Goal: Task Accomplishment & Management: Manage account settings

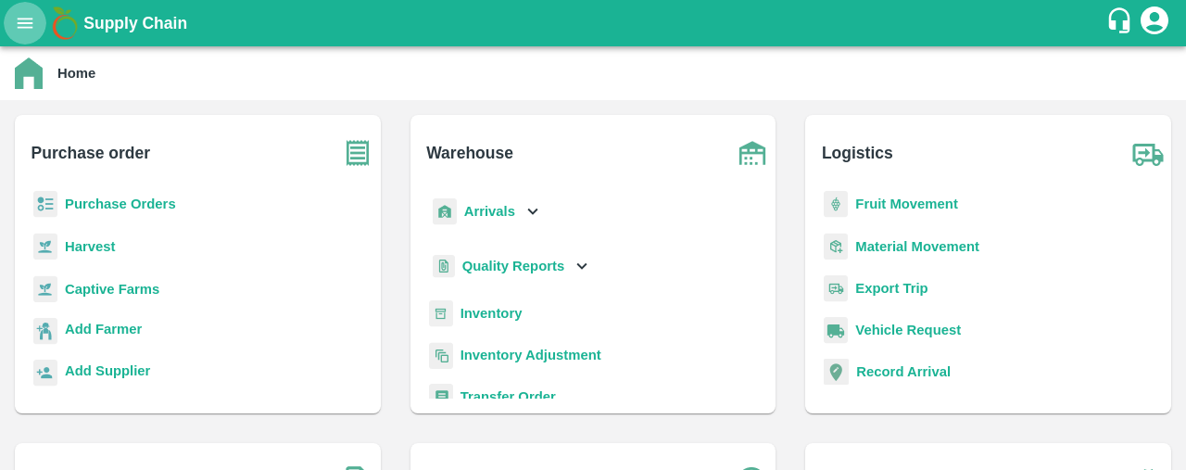
click at [30, 12] on button "open drawer" at bounding box center [25, 23] width 43 height 43
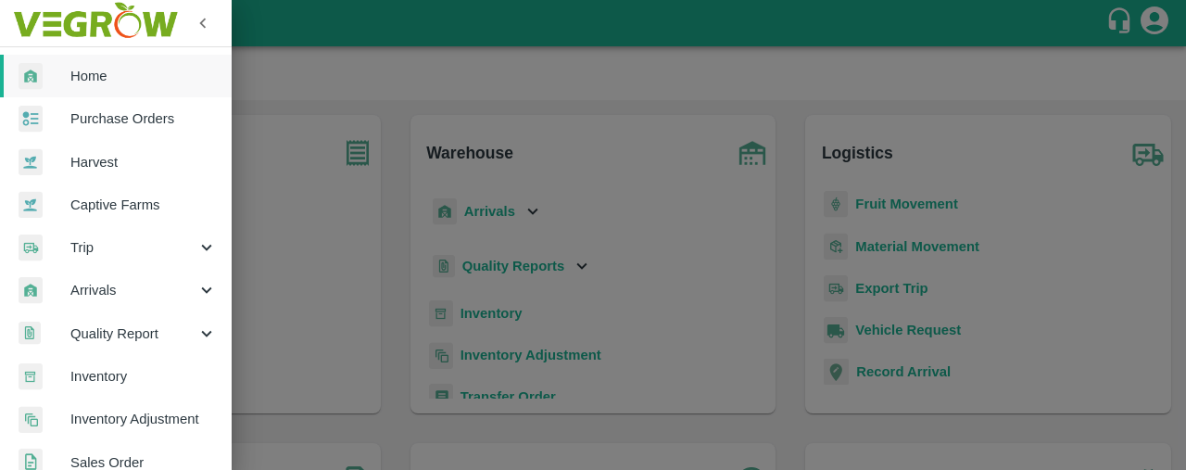
click at [304, 12] on div at bounding box center [593, 235] width 1186 height 470
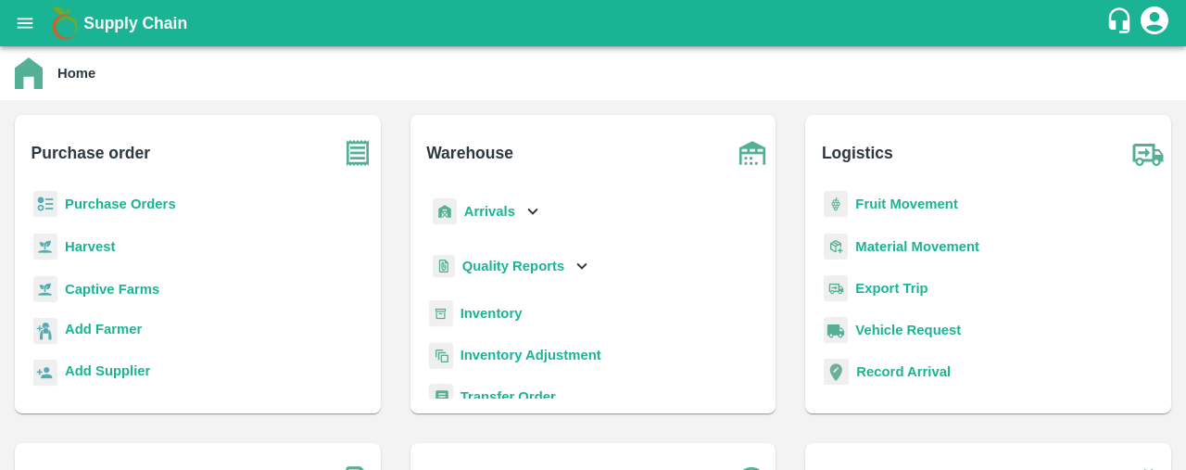
click at [23, 20] on icon "open drawer" at bounding box center [25, 23] width 20 height 20
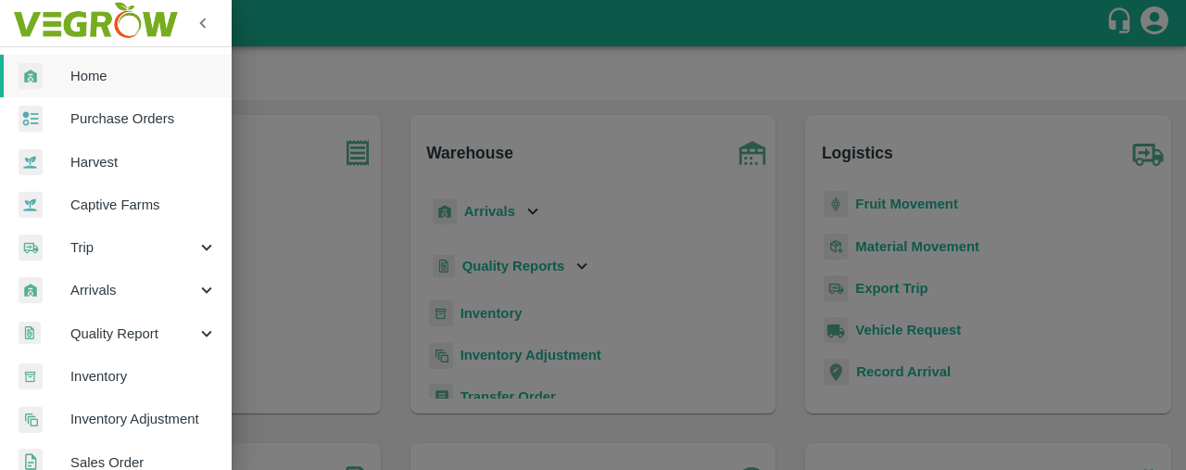
click at [293, 68] on div at bounding box center [593, 235] width 1186 height 470
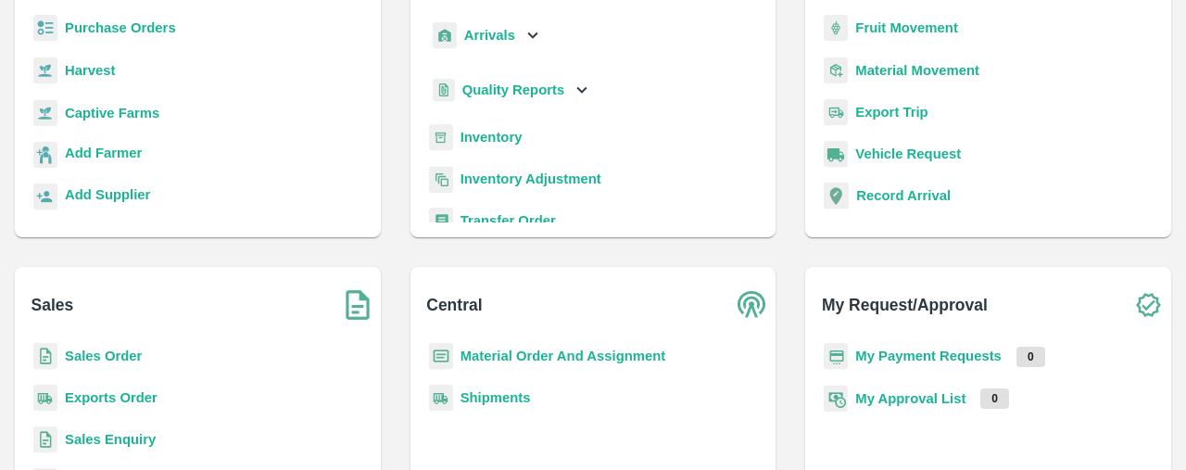
scroll to position [199, 0]
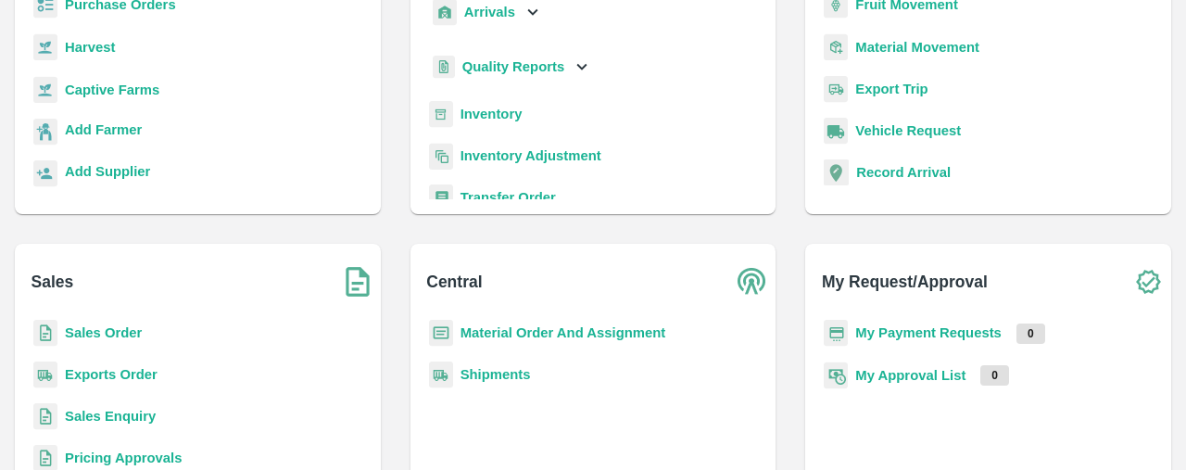
click at [89, 331] on b "Sales Order" at bounding box center [103, 332] width 77 height 15
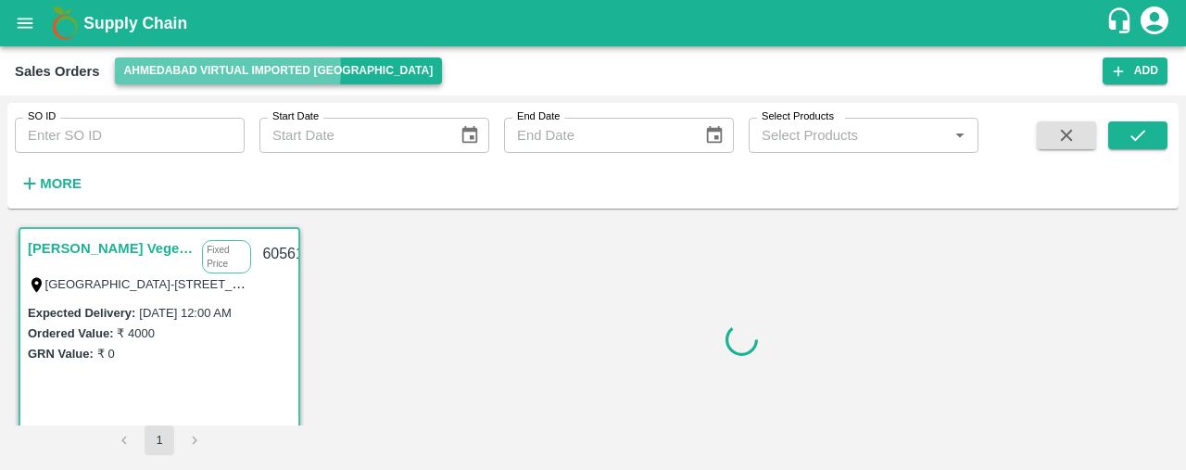
click at [221, 69] on button "Ahmedabad virtual imported [GEOGRAPHIC_DATA]" at bounding box center [279, 70] width 328 height 27
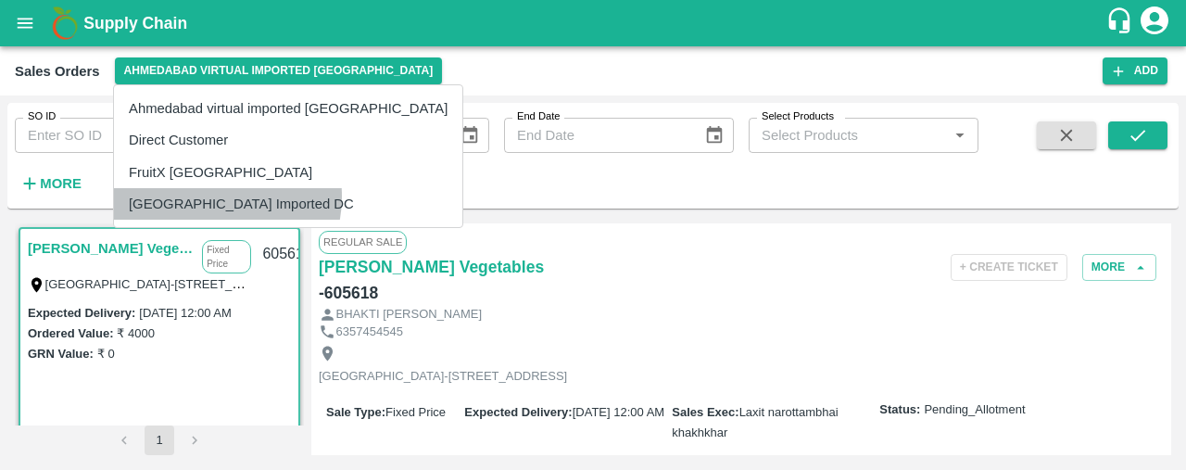
click at [208, 196] on li "[GEOGRAPHIC_DATA] Imported DC" at bounding box center [288, 204] width 348 height 32
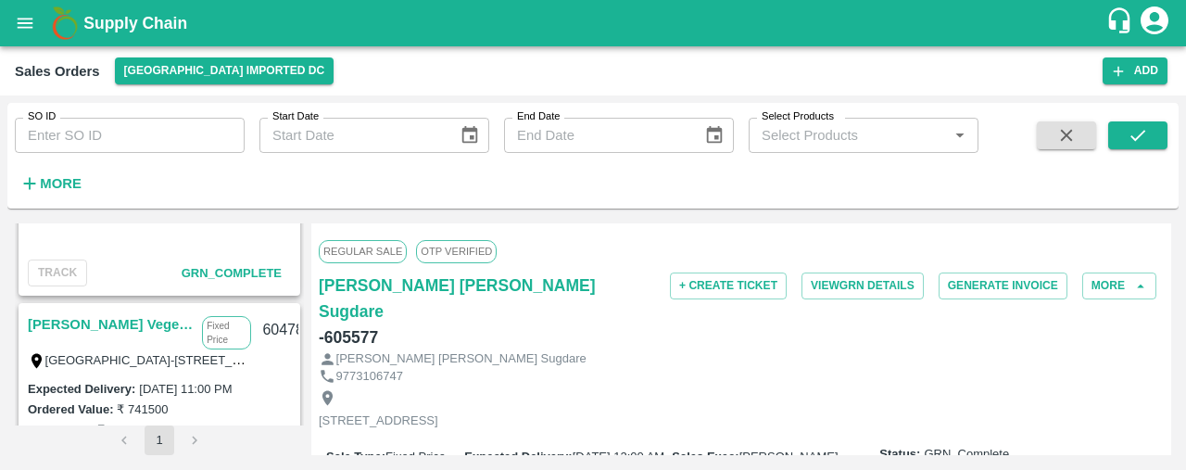
scroll to position [980, 0]
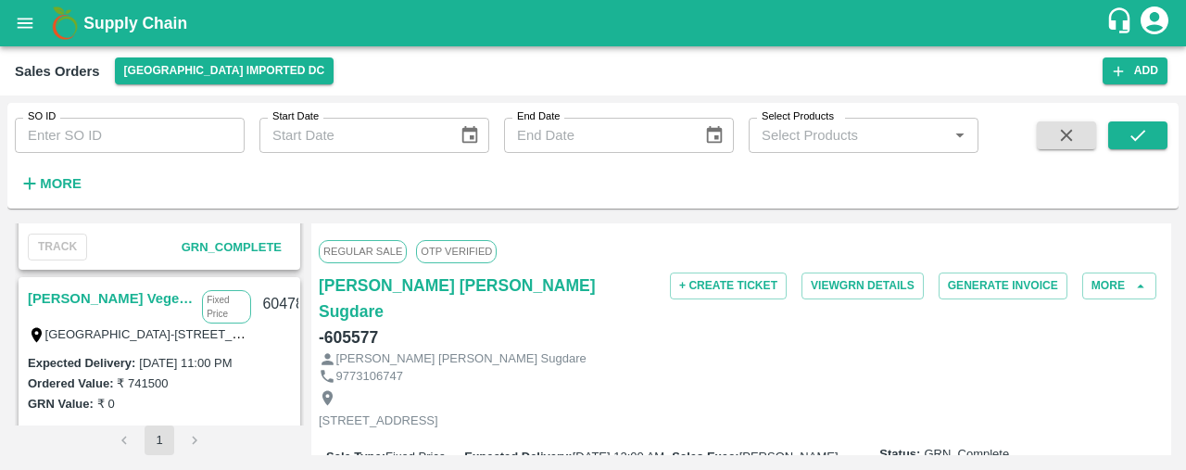
click at [137, 294] on link "[PERSON_NAME] Vegetables" at bounding box center [110, 298] width 165 height 24
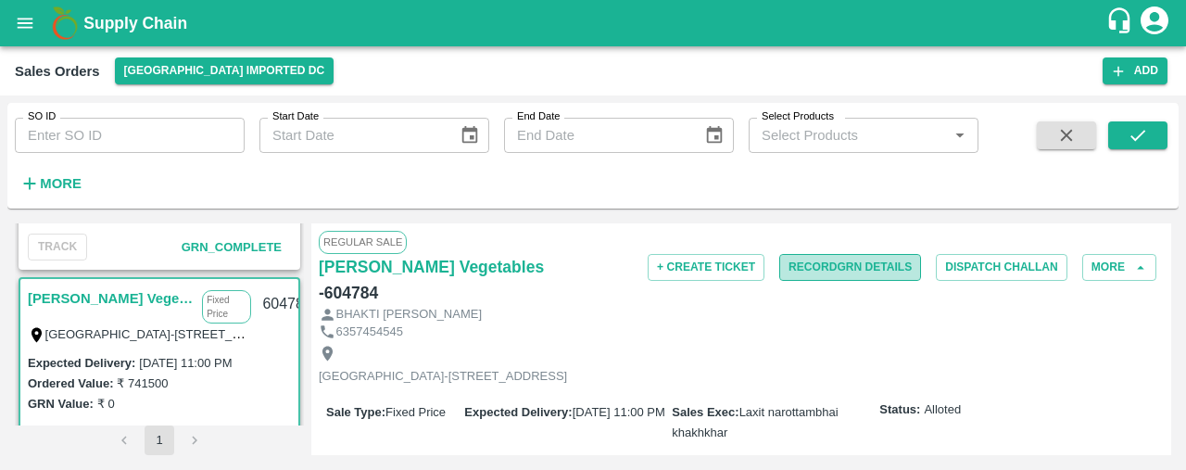
click at [851, 264] on button "Record GRN Details" at bounding box center [850, 267] width 142 height 27
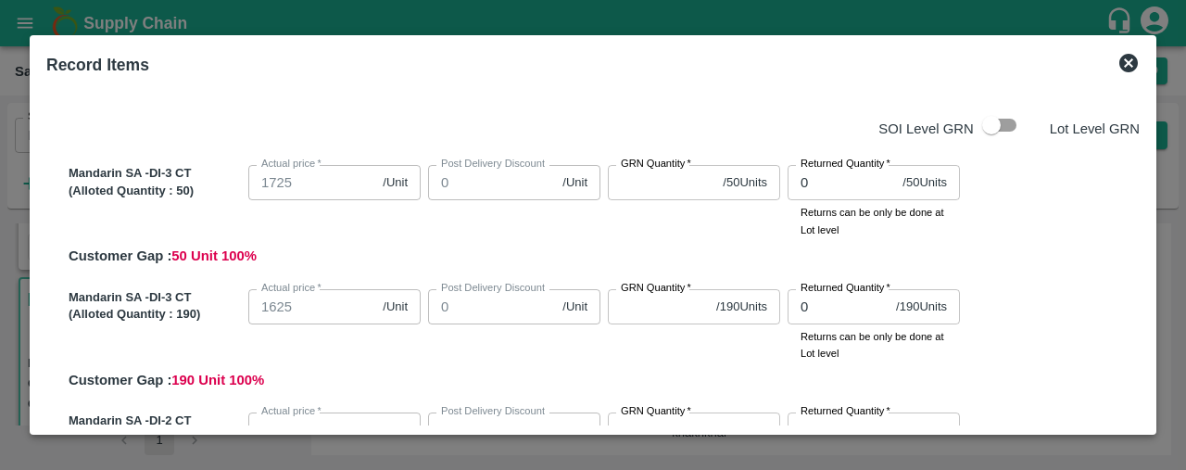
click at [661, 181] on input "GRN Quantity   *" at bounding box center [661, 182] width 107 height 35
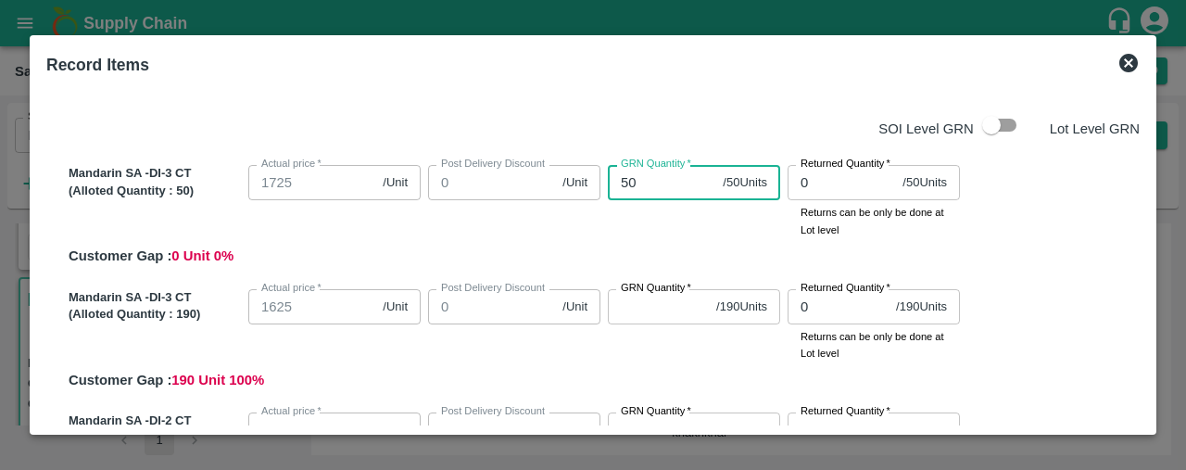
type input "50"
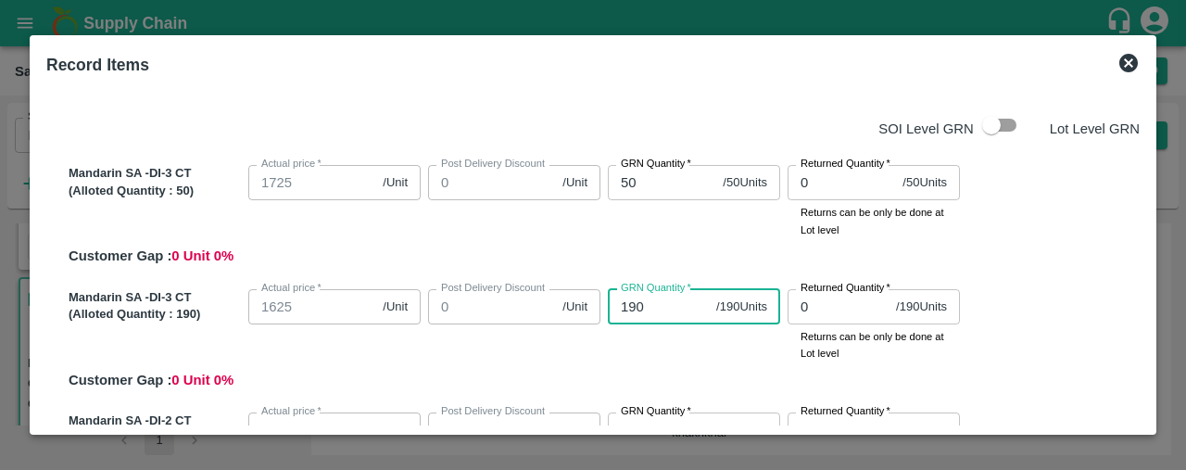
type input "190"
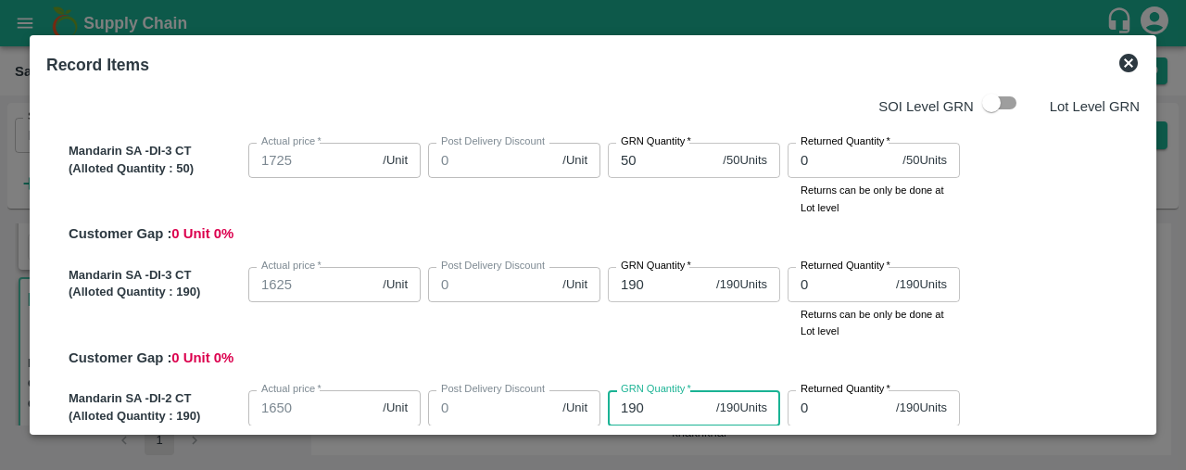
type input "190"
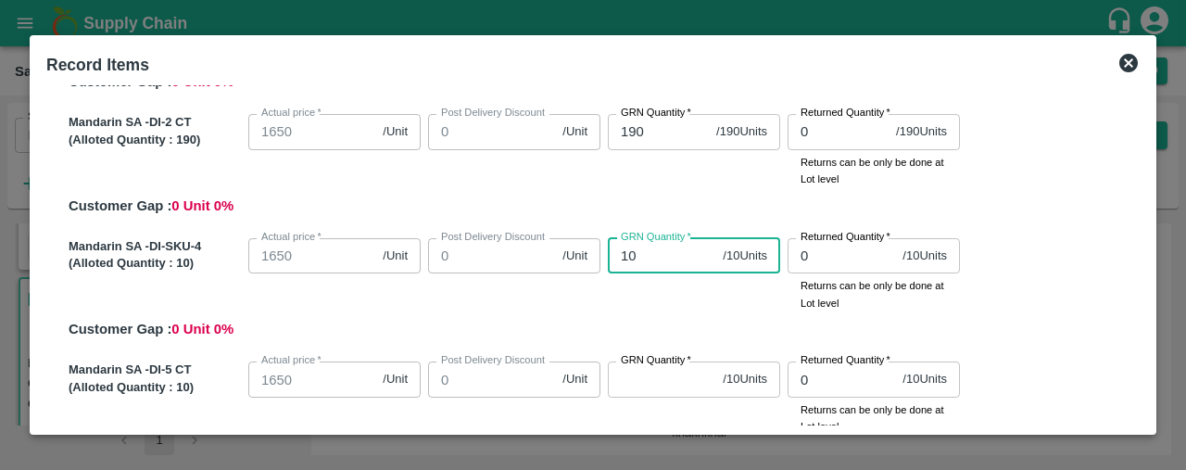
type input "10"
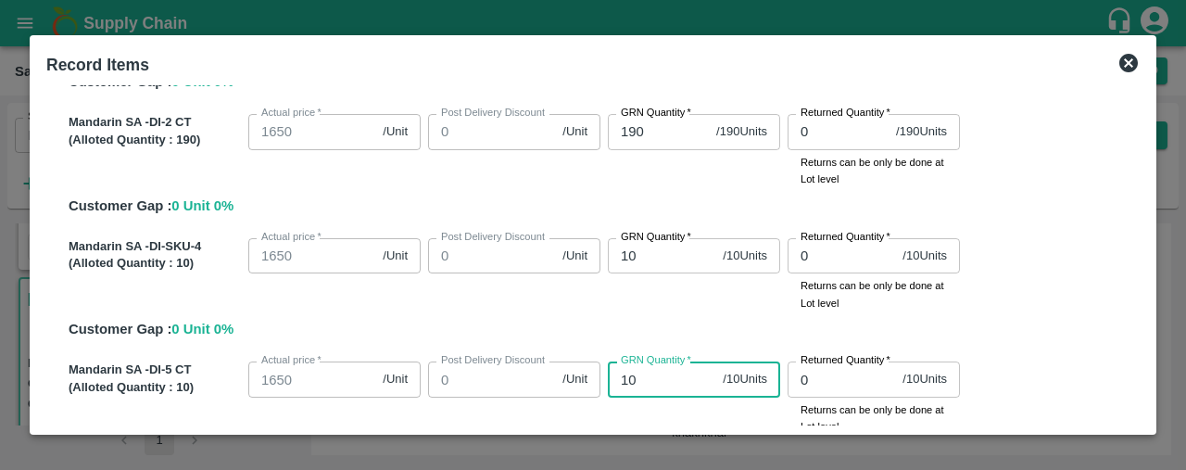
type input "10"
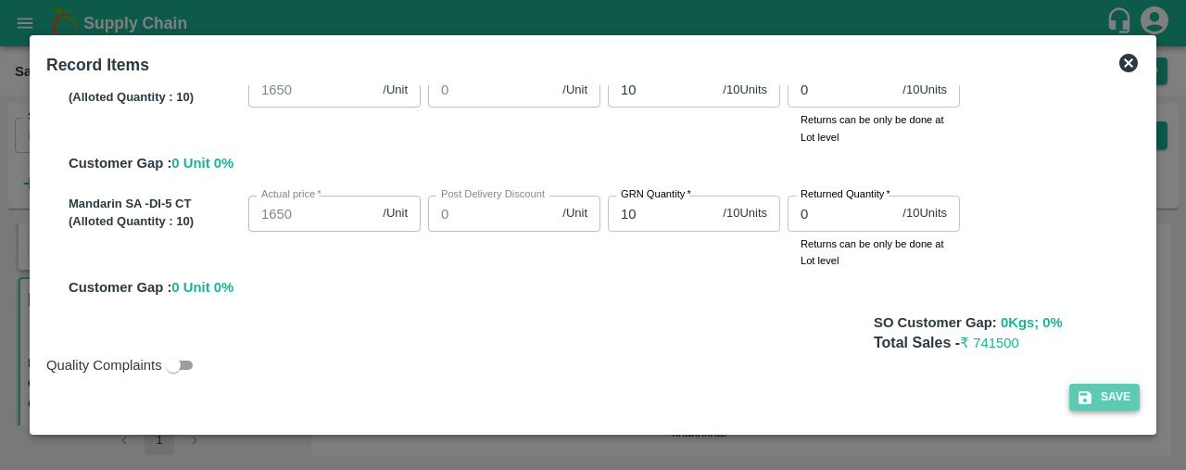
click at [1121, 393] on button "Save" at bounding box center [1104, 397] width 70 height 27
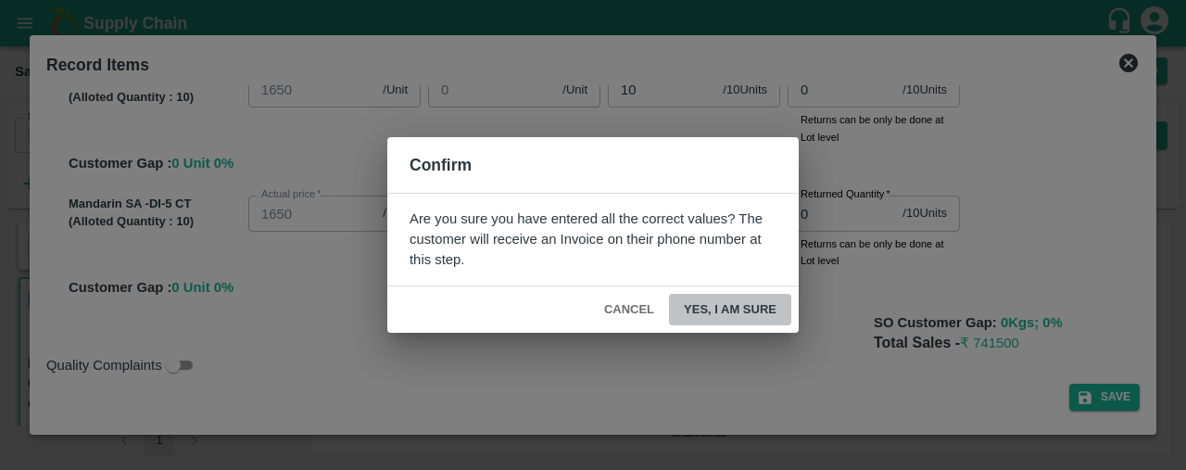
click at [723, 307] on button "Yes, I am sure" at bounding box center [730, 310] width 122 height 32
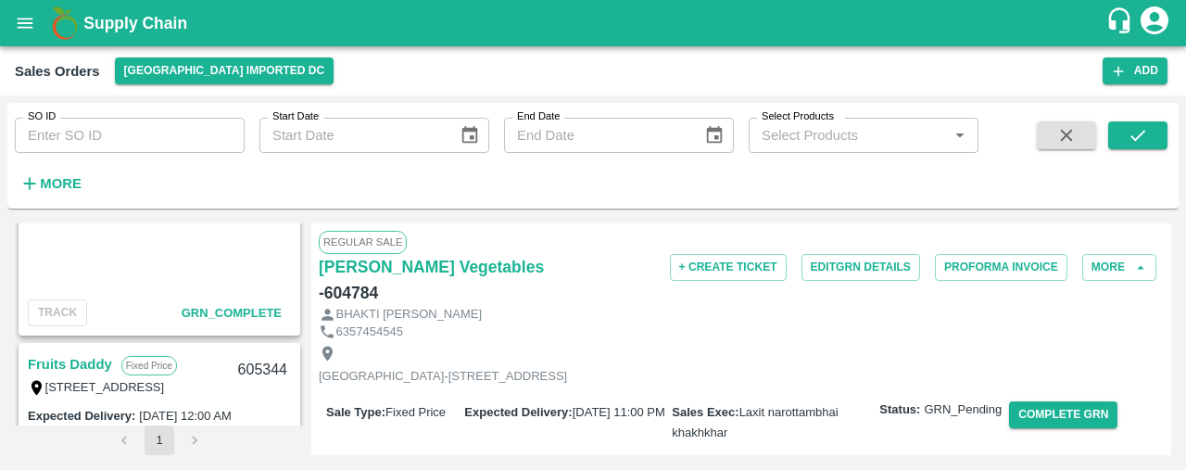
scroll to position [0, 0]
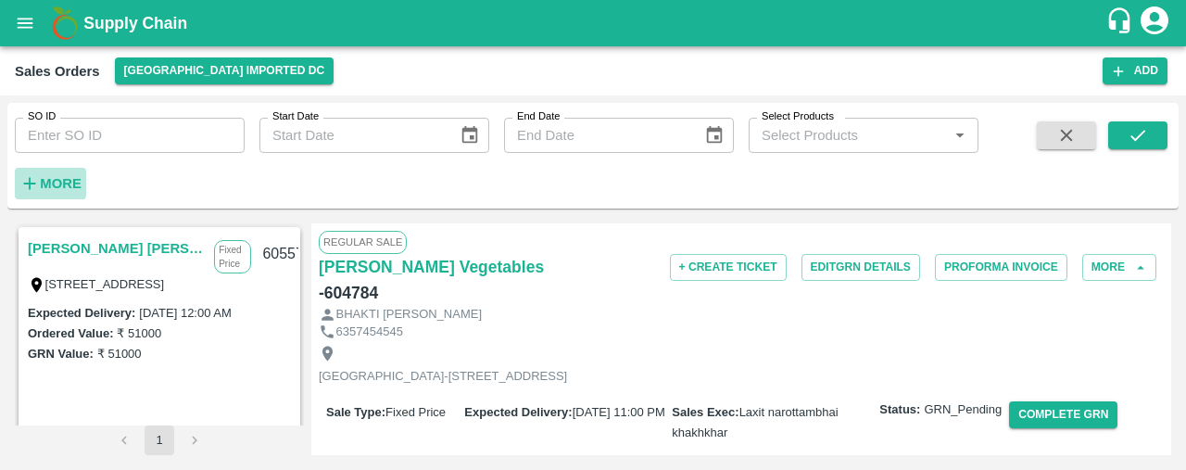
click at [50, 180] on strong "More" at bounding box center [61, 183] width 42 height 15
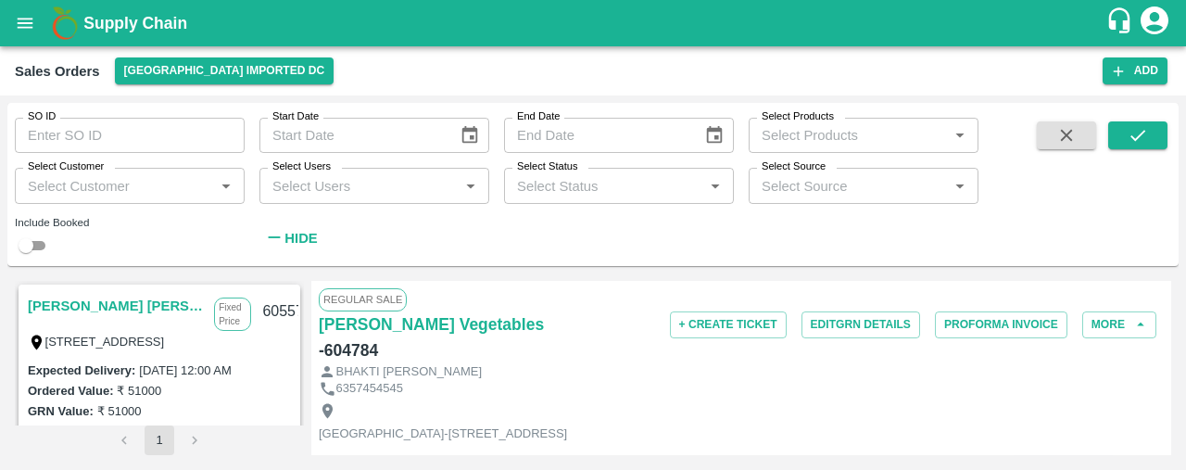
click at [297, 239] on strong "Hide" at bounding box center [300, 238] width 32 height 15
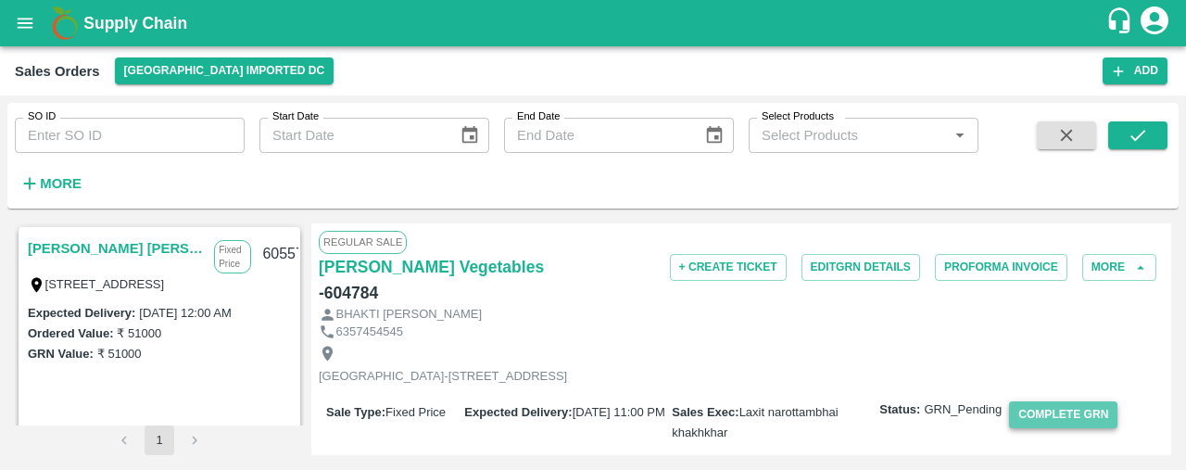
click at [1065, 403] on button "Complete GRN" at bounding box center [1063, 414] width 108 height 27
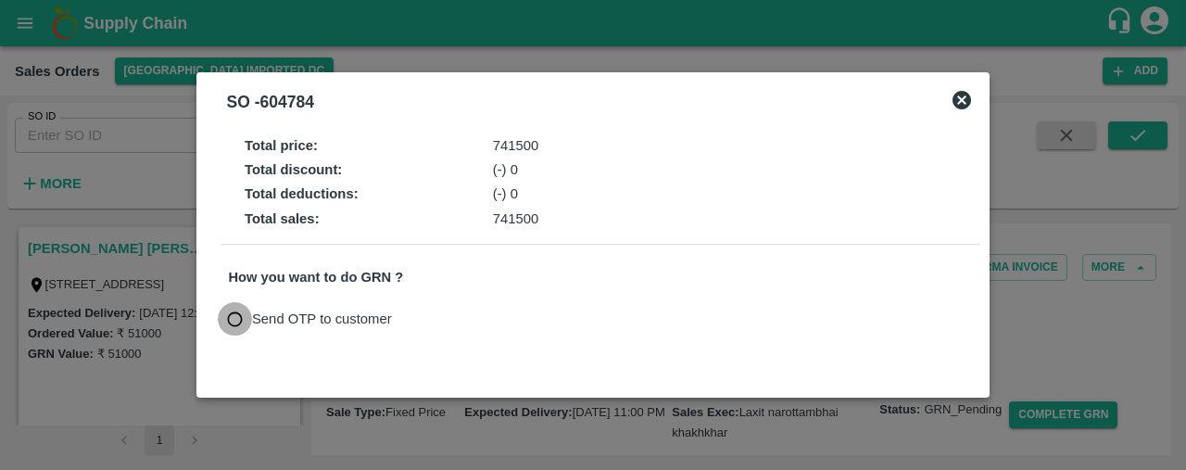
click at [235, 314] on input "Send OTP to customer" at bounding box center [235, 319] width 34 height 34
radio input "true"
click at [471, 311] on button "Send OTP" at bounding box center [445, 319] width 76 height 27
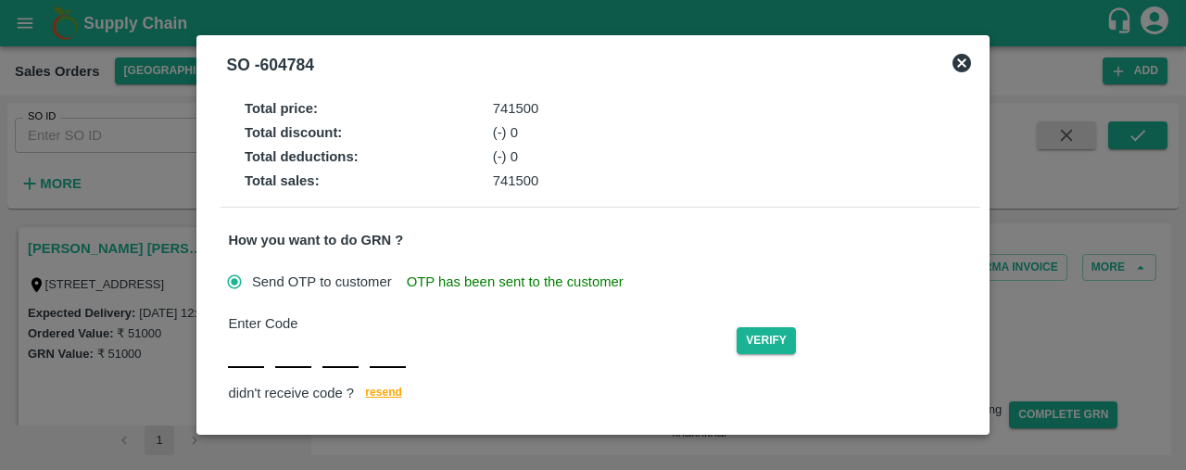
click at [471, 311] on div "Total price : 741500 Total discount : (-) 0 Total deductions : (-) 0 Total sale…" at bounding box center [592, 257] width 759 height 328
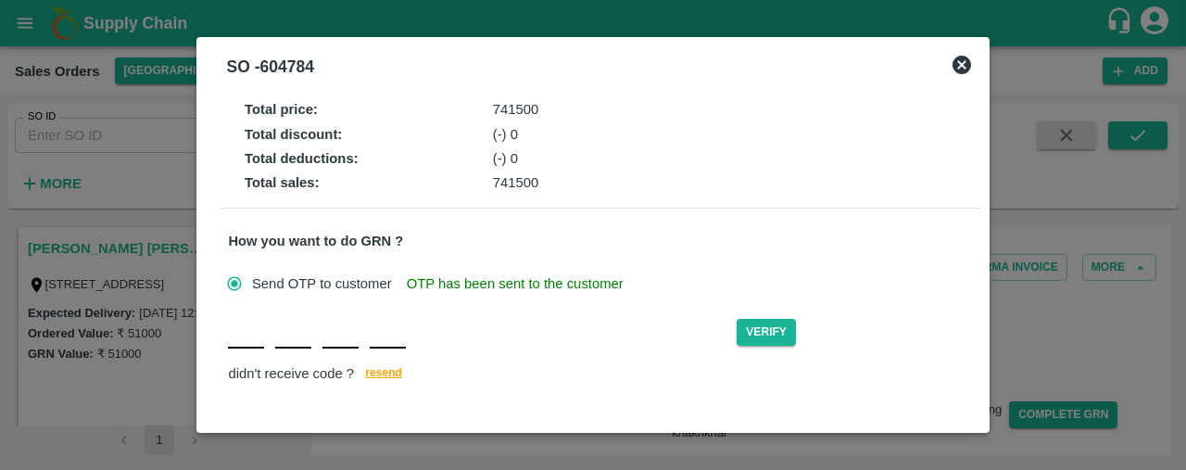
click at [241, 356] on div "Verify didn't receive code ? [GEOGRAPHIC_DATA]" at bounding box center [600, 350] width 744 height 71
type input "F"
type input "O"
type input "R"
type input "D"
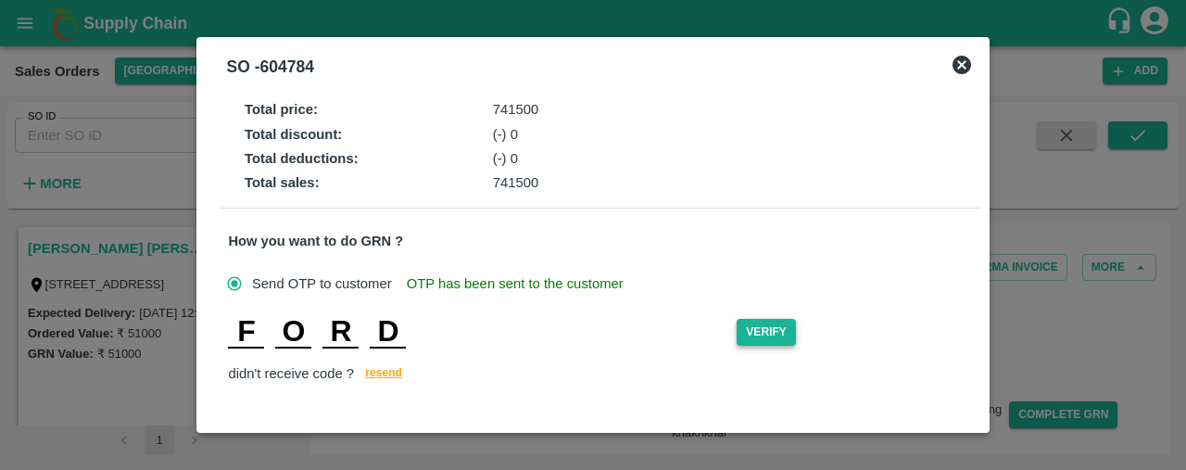
click at [773, 319] on button "Verify" at bounding box center [766, 332] width 59 height 27
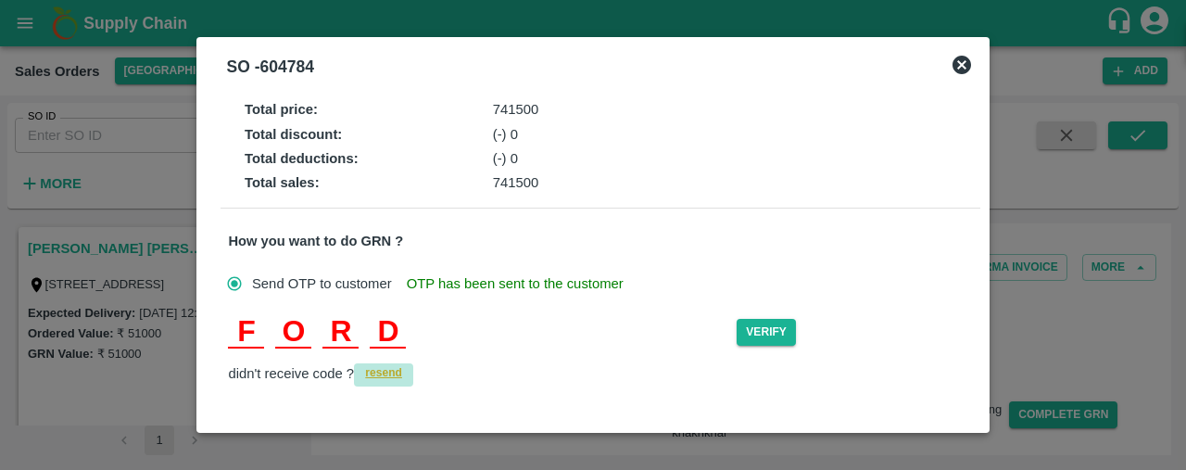
click at [385, 373] on span "resend" at bounding box center [383, 372] width 37 height 19
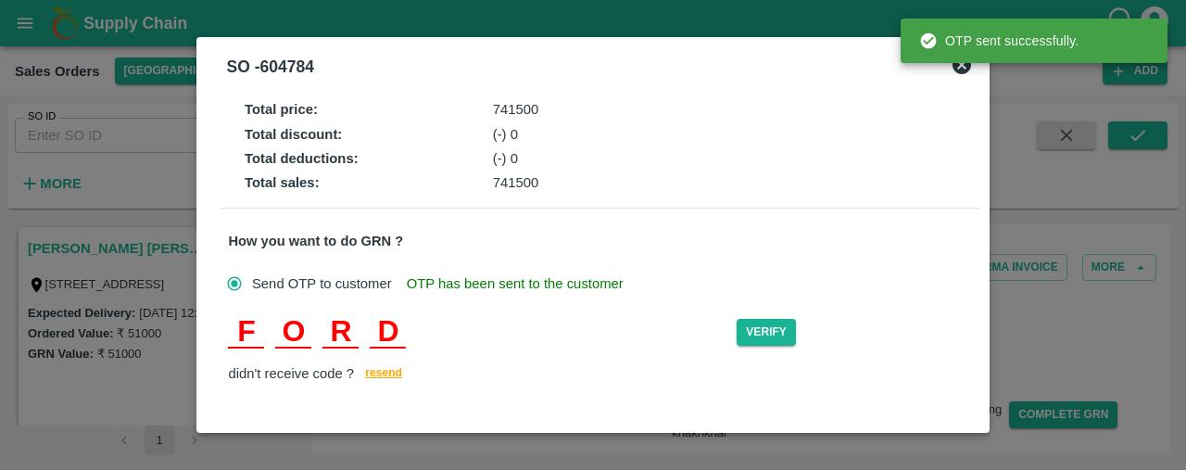
click at [388, 327] on input "D" at bounding box center [388, 331] width 36 height 33
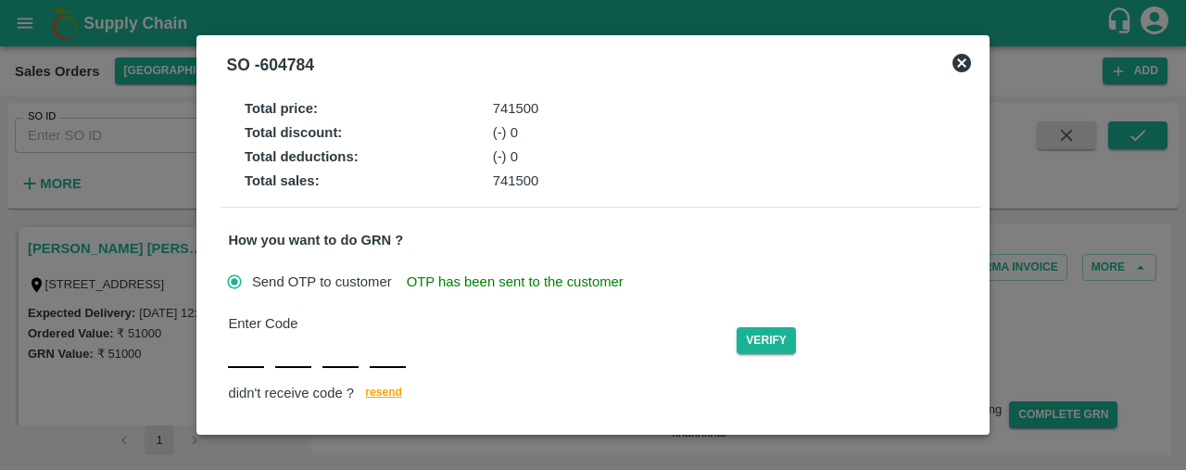
type input "T"
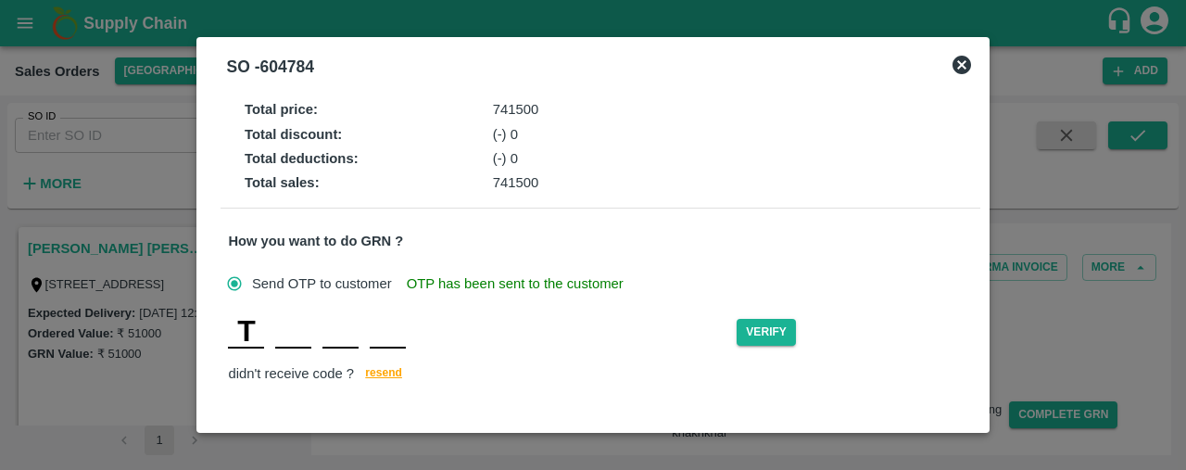
type input "C"
type input "L"
type input "H"
click at [779, 327] on button "Verify" at bounding box center [766, 332] width 59 height 27
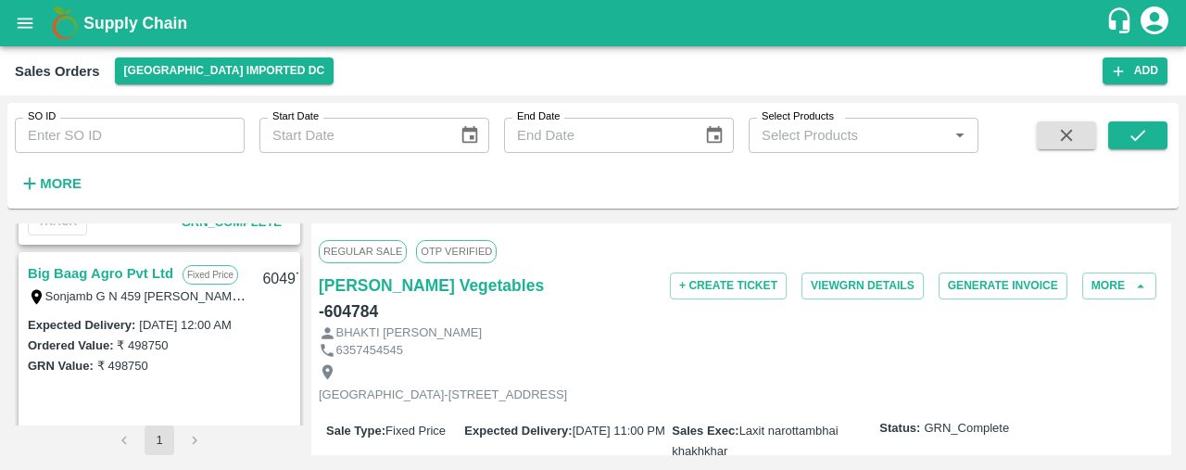
scroll to position [773, 0]
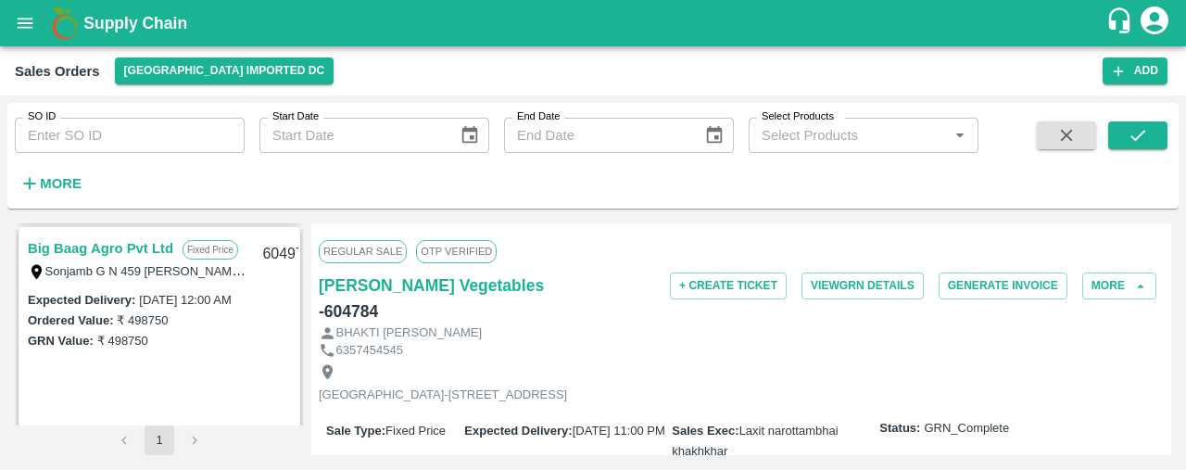
click at [133, 243] on link "Big Baag Agro Pvt Ltd" at bounding box center [100, 248] width 145 height 24
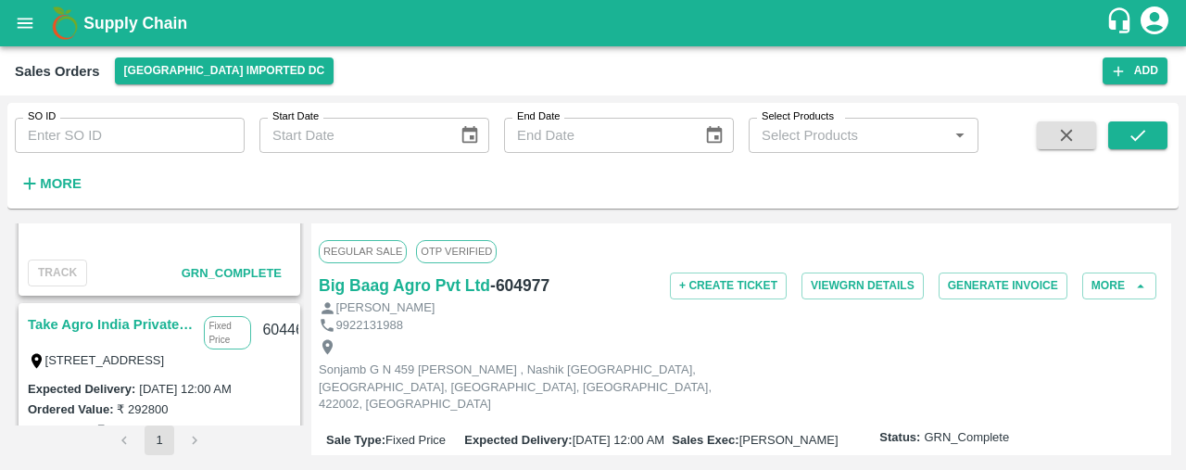
scroll to position [1792, 0]
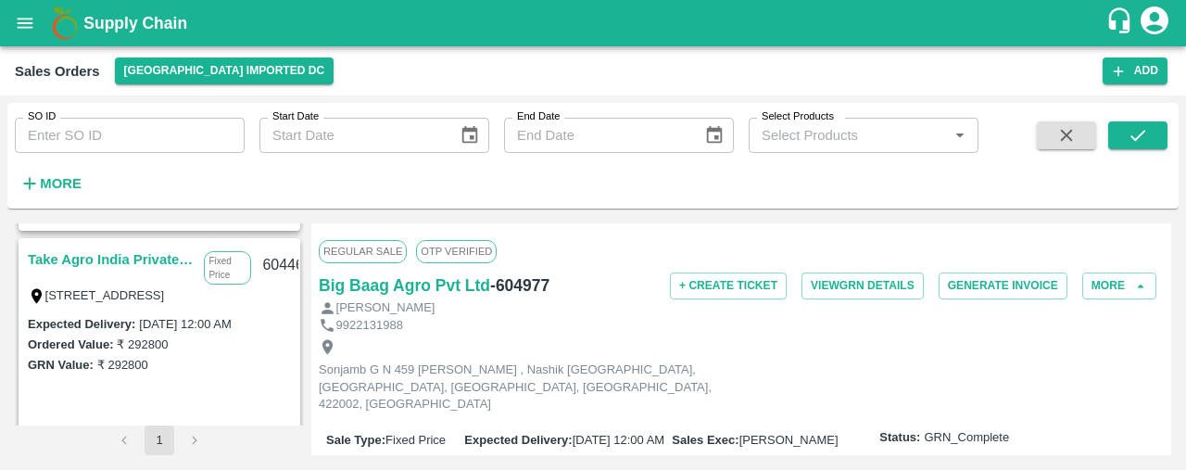
click at [145, 264] on link "Take Agro India Private Limited" at bounding box center [111, 259] width 167 height 24
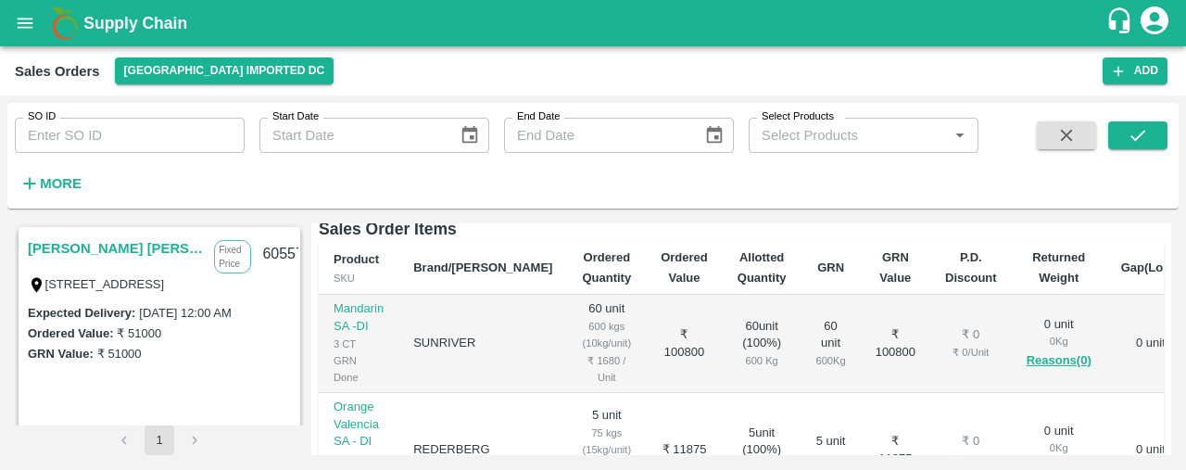
scroll to position [1792, 0]
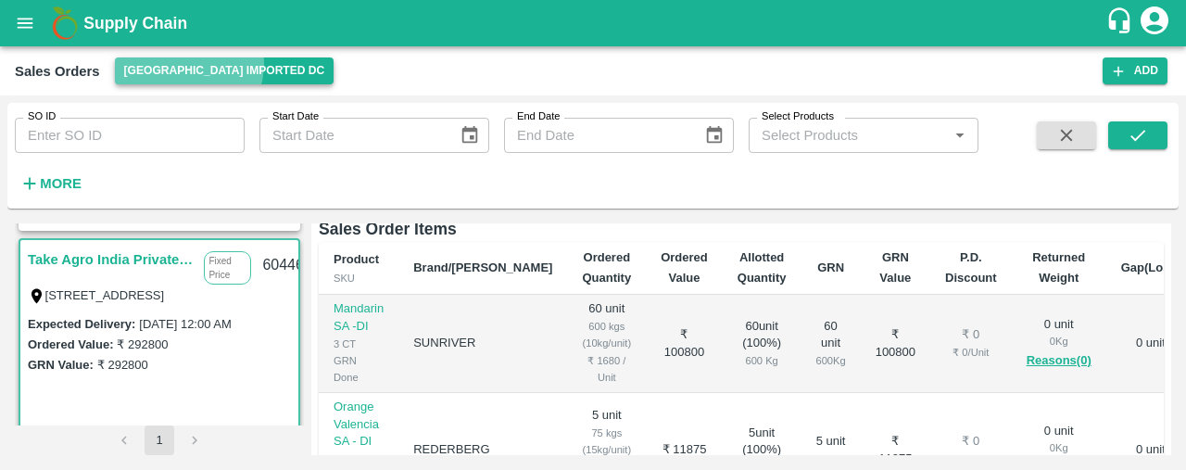
click at [187, 64] on button "[GEOGRAPHIC_DATA] Imported DC" at bounding box center [225, 70] width 220 height 27
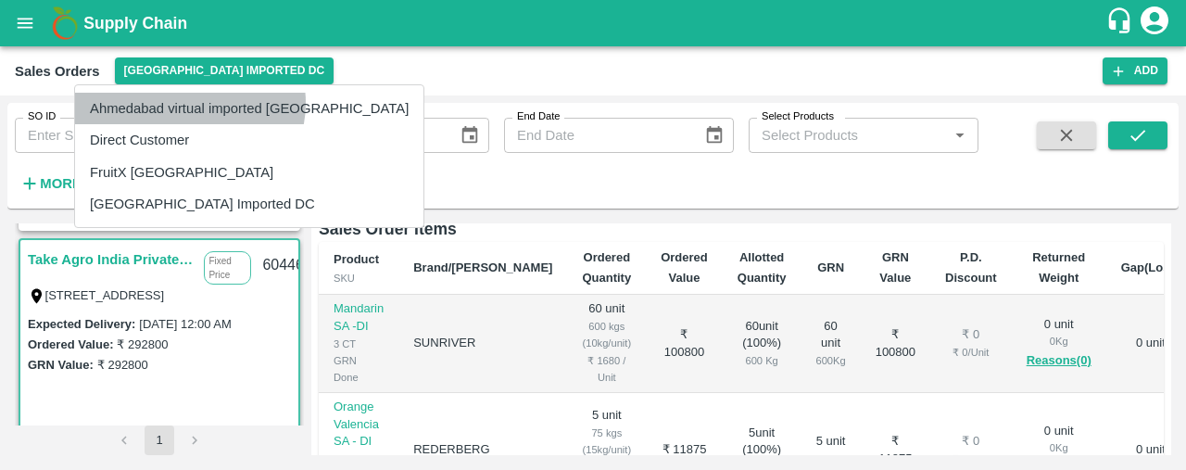
click at [189, 103] on li "Ahmedabad virtual imported [GEOGRAPHIC_DATA]" at bounding box center [249, 109] width 348 height 32
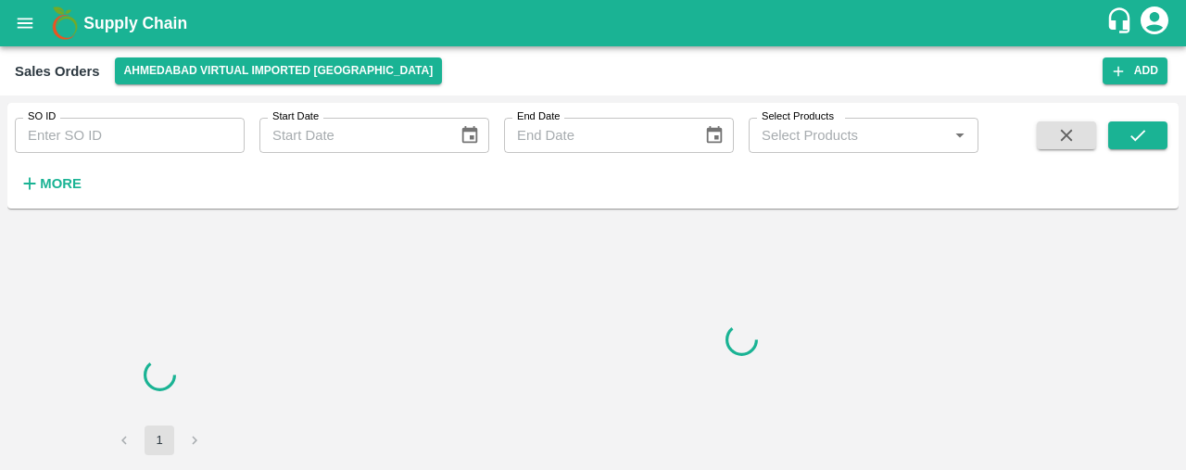
scroll to position [0, 0]
